Goal: Browse casually

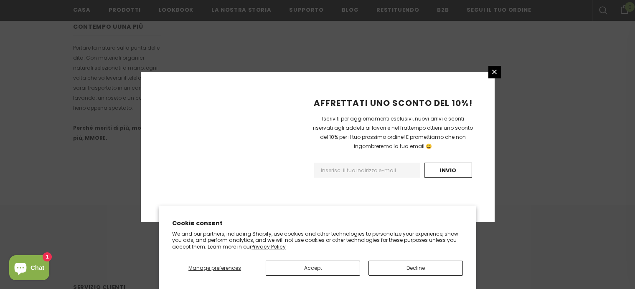
scroll to position [567, 0]
